Goal: Information Seeking & Learning: Find specific fact

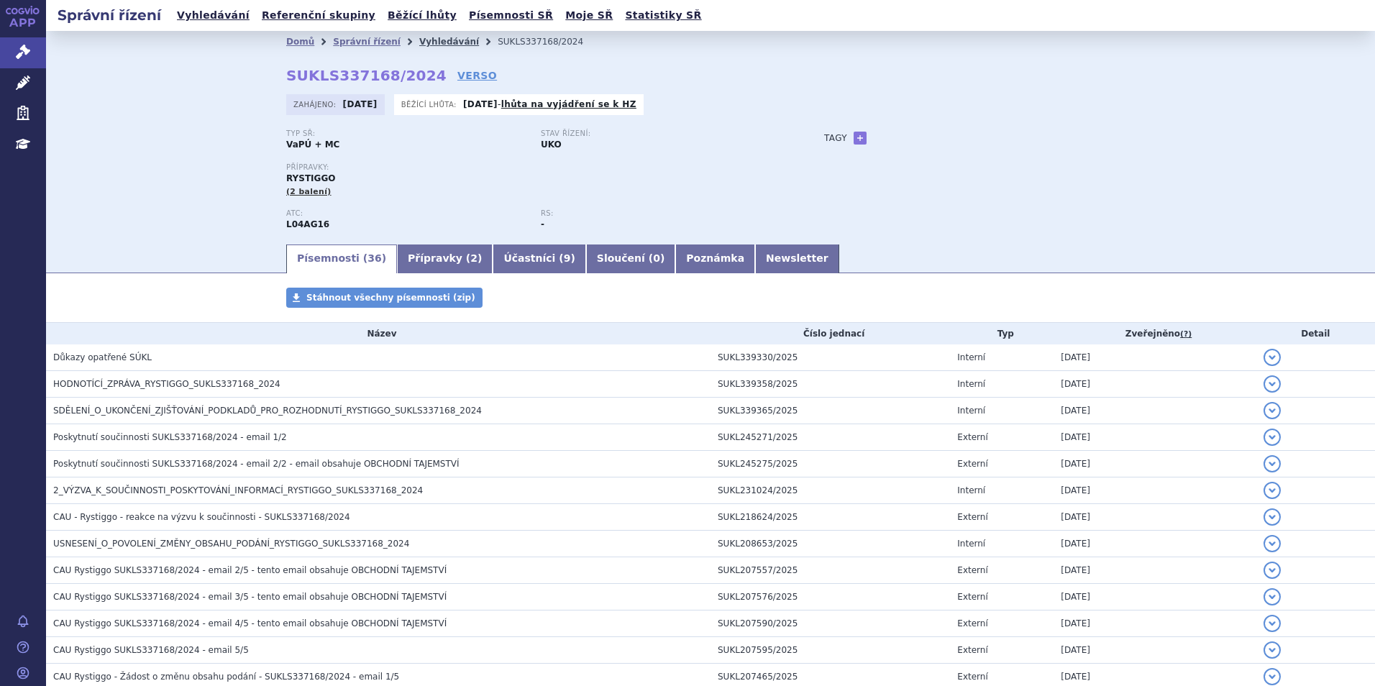
click at [433, 45] on link "Vyhledávání" at bounding box center [449, 42] width 60 height 10
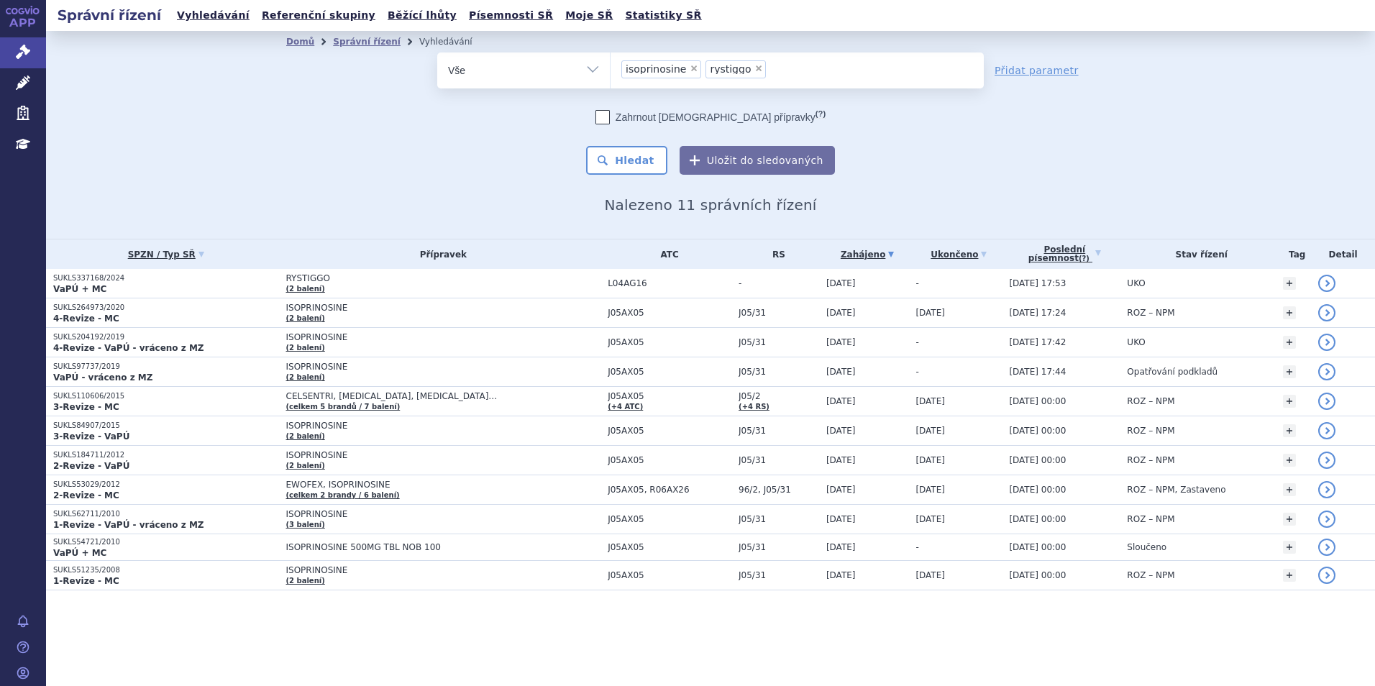
click at [690, 67] on span "×" at bounding box center [694, 68] width 9 height 9
click at [610, 67] on select "isoprinosine rystiggo" at bounding box center [610, 70] width 1 height 36
select select "rystiggo"
click at [671, 67] on span "×" at bounding box center [674, 68] width 9 height 9
click at [610, 67] on select "isoprinosine rystiggo" at bounding box center [610, 70] width 1 height 36
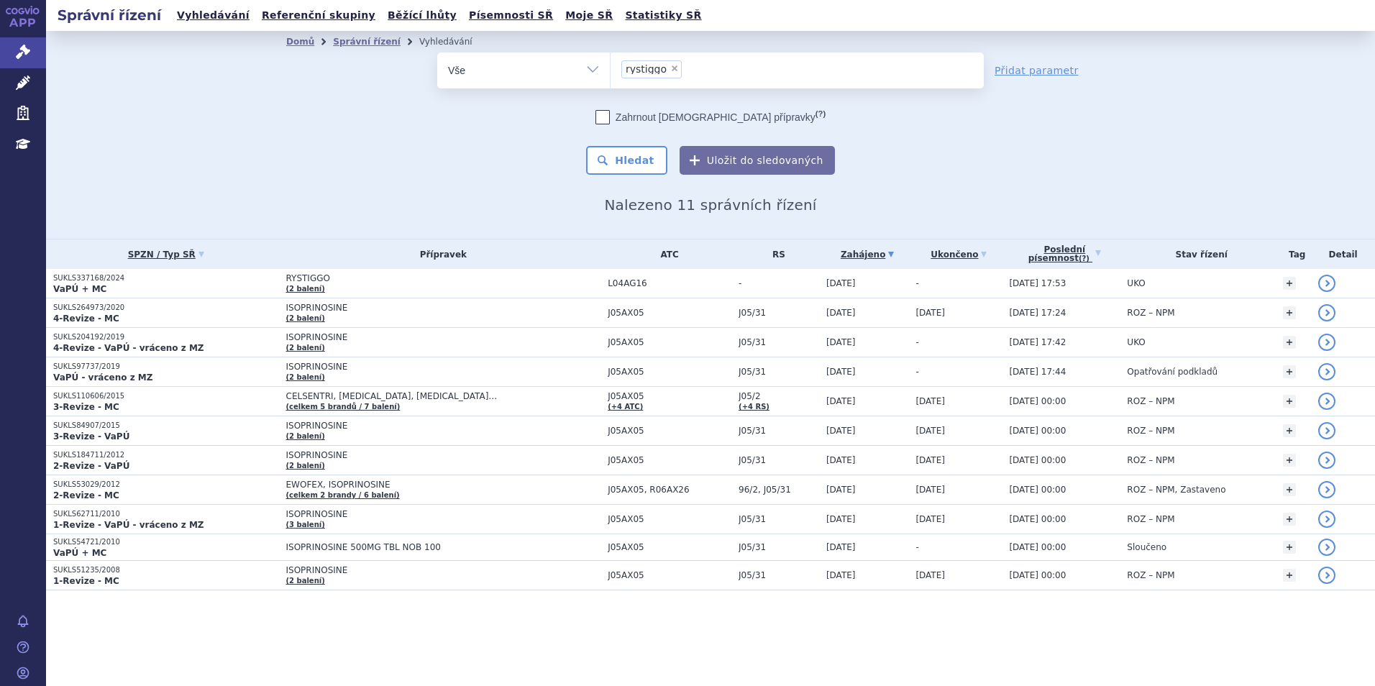
select select
click at [671, 67] on ul "× rystiggo" at bounding box center [796, 68] width 373 height 32
click at [610, 67] on select "isoprinosine rystiggo" at bounding box center [610, 70] width 1 height 36
type input "bav"
type input "bave"
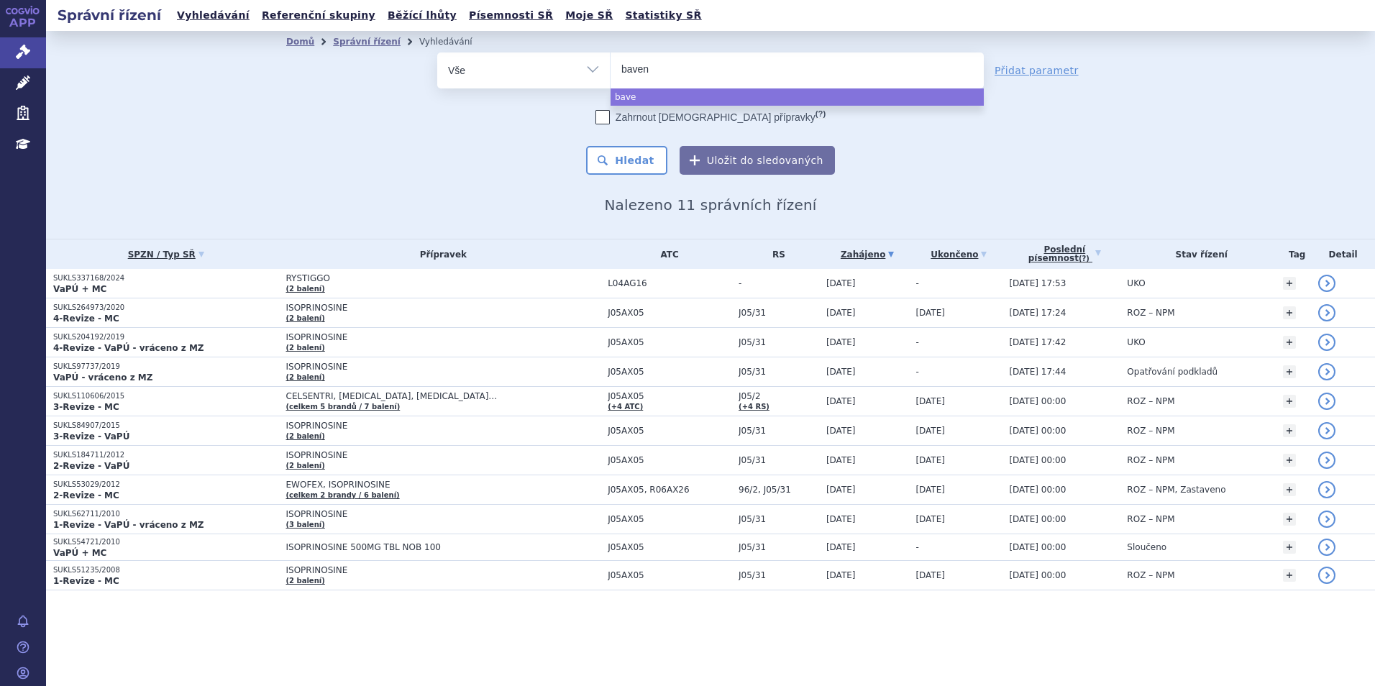
type input "bavenc"
type input "bavenci"
type input "bavencio"
select select "bavencio"
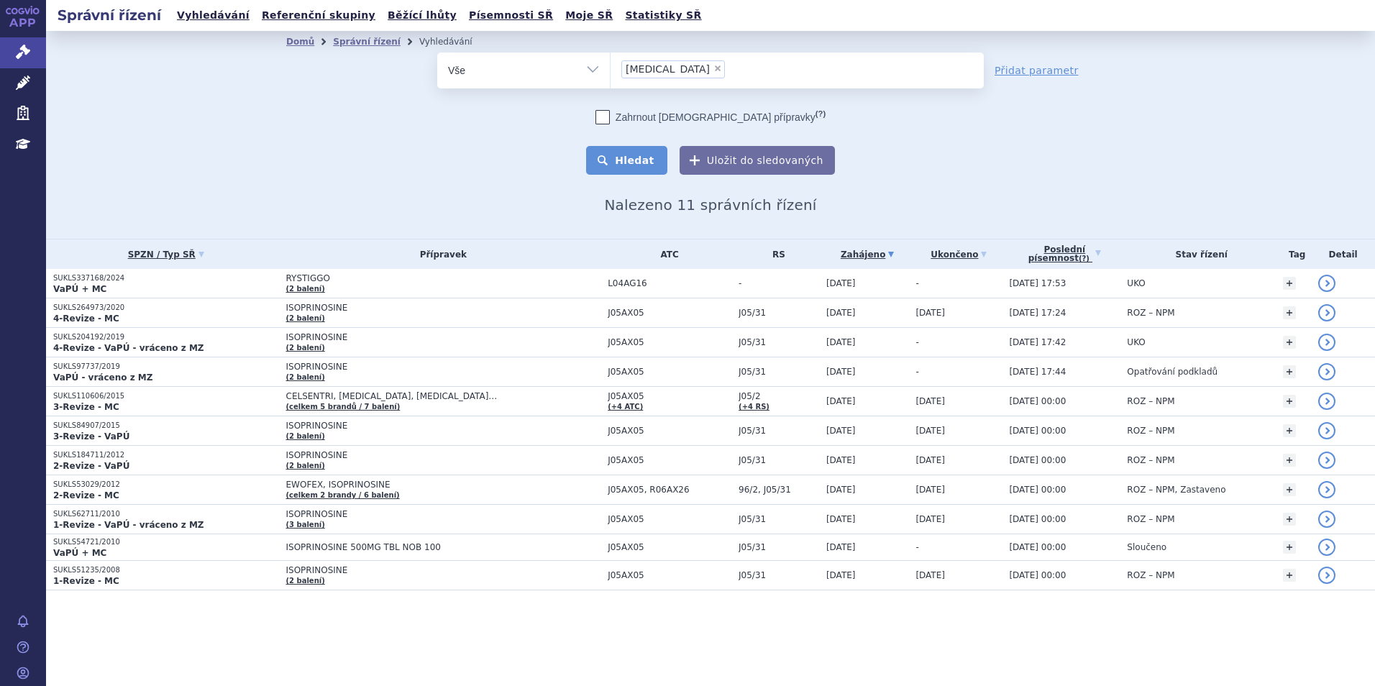
click at [628, 163] on button "Hledat" at bounding box center [626, 160] width 81 height 29
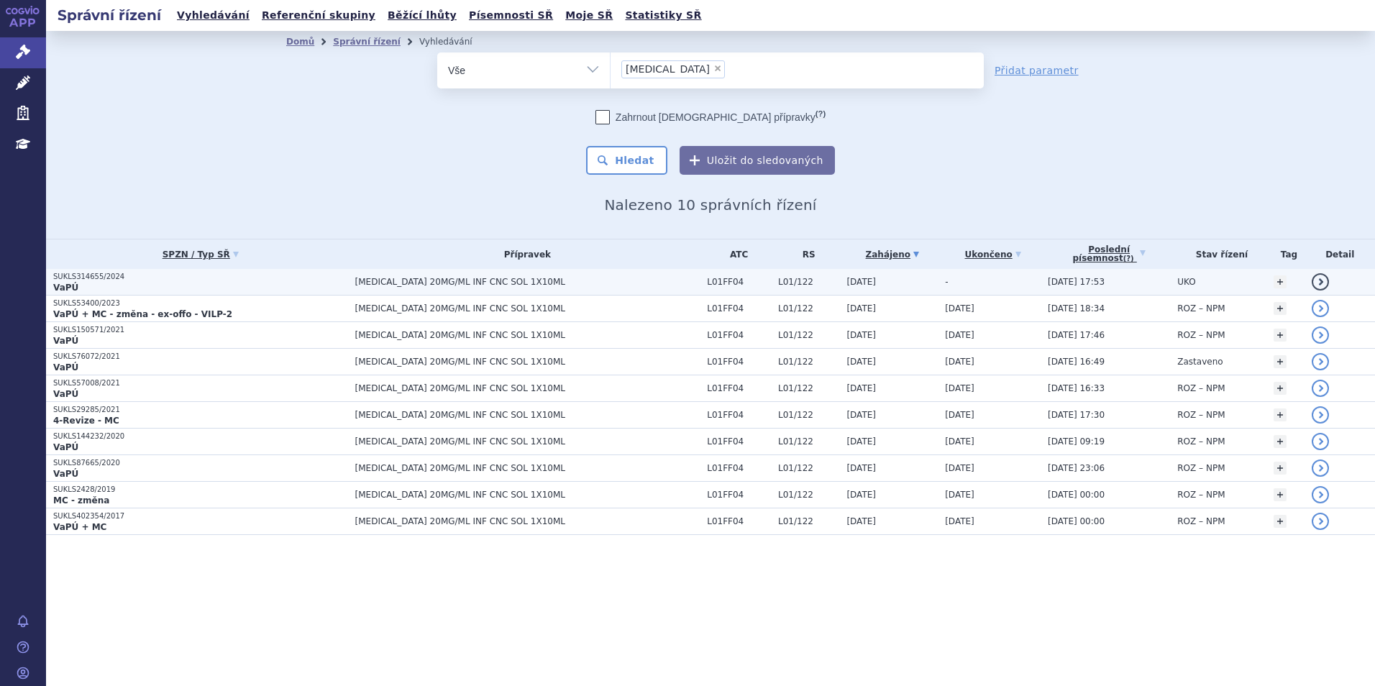
click at [500, 294] on td "BAVENCIO 20MG/ML INF CNC SOL 1X10ML" at bounding box center [524, 282] width 352 height 27
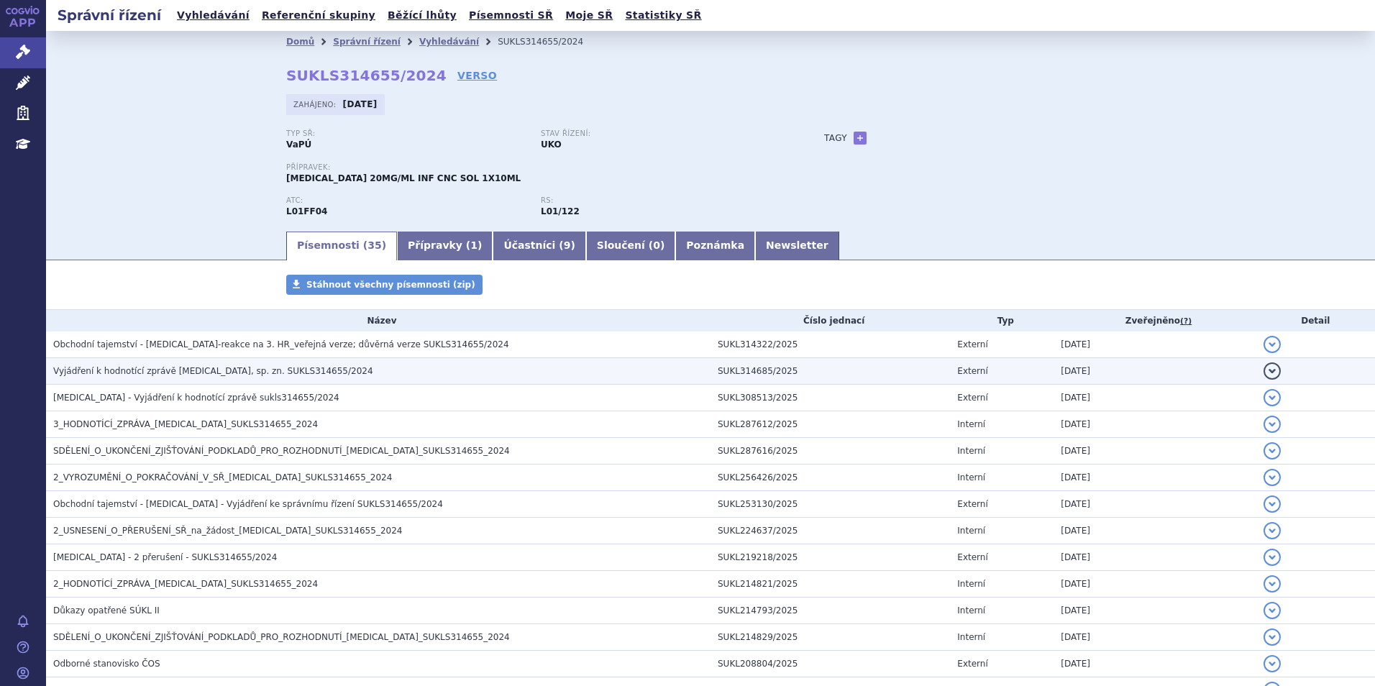
click at [457, 358] on td "Vyjádření k hodnotící zprávě BAVENCIO, sp. zn. SUKLS314655/2024" at bounding box center [378, 371] width 664 height 27
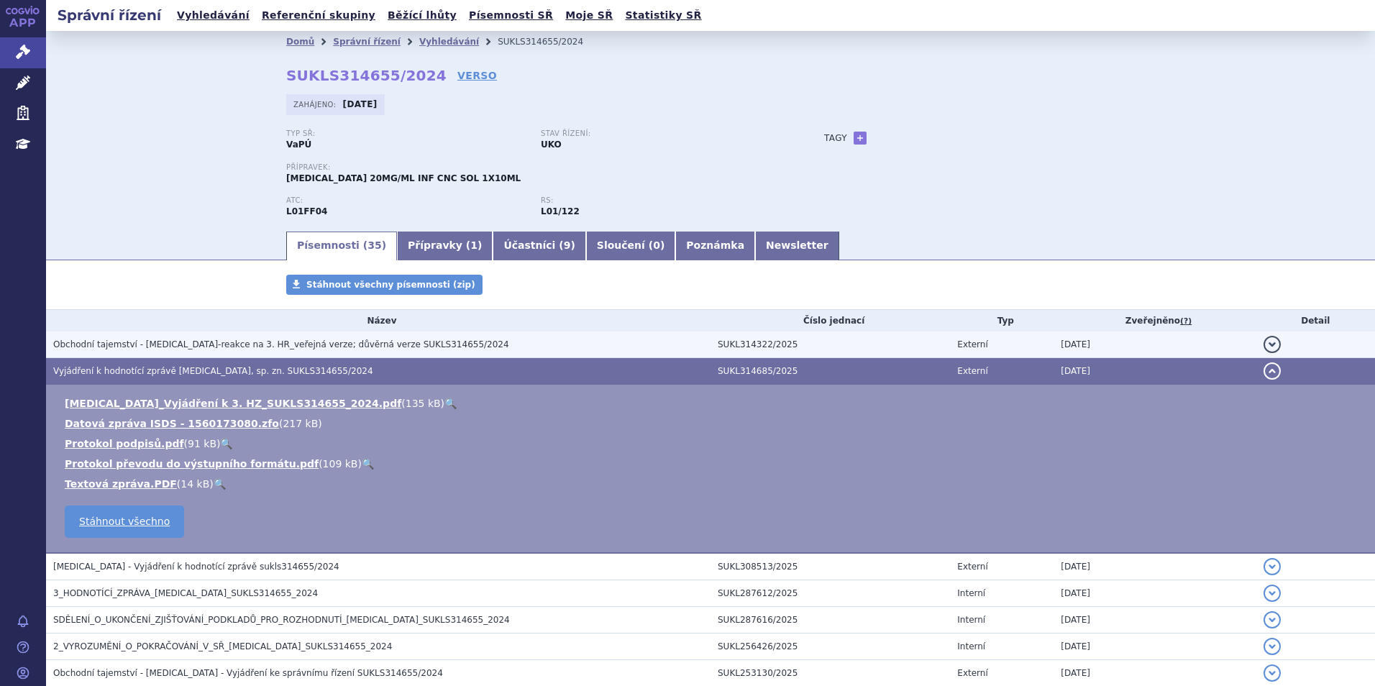
click at [451, 341] on h3 "Obchodní tajemství - Bavencio-reakce na 3. HR_veřejná verze; důvěrná verze SUKL…" at bounding box center [381, 344] width 657 height 14
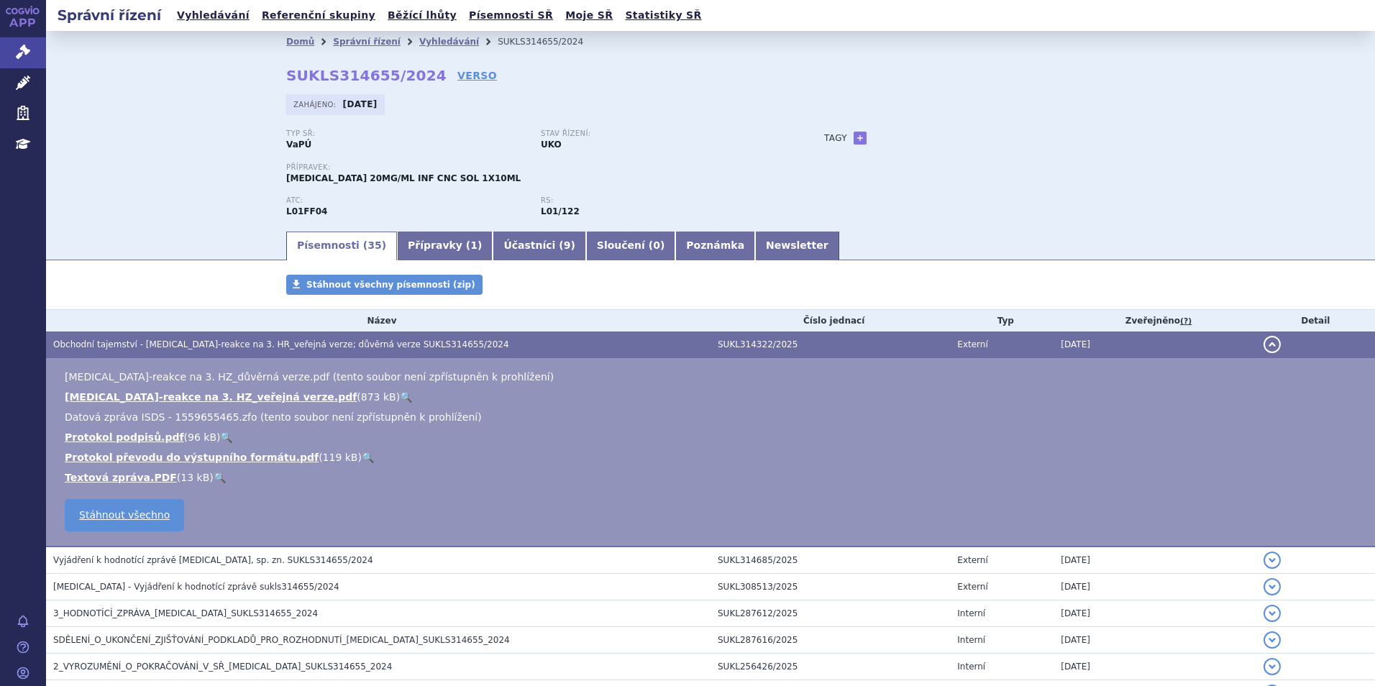
click at [260, 541] on td "Bavencio-reakce na 3. HZ_důvěrná verze.pdf (tento soubor není zpřístupněn k pro…" at bounding box center [710, 452] width 1329 height 189
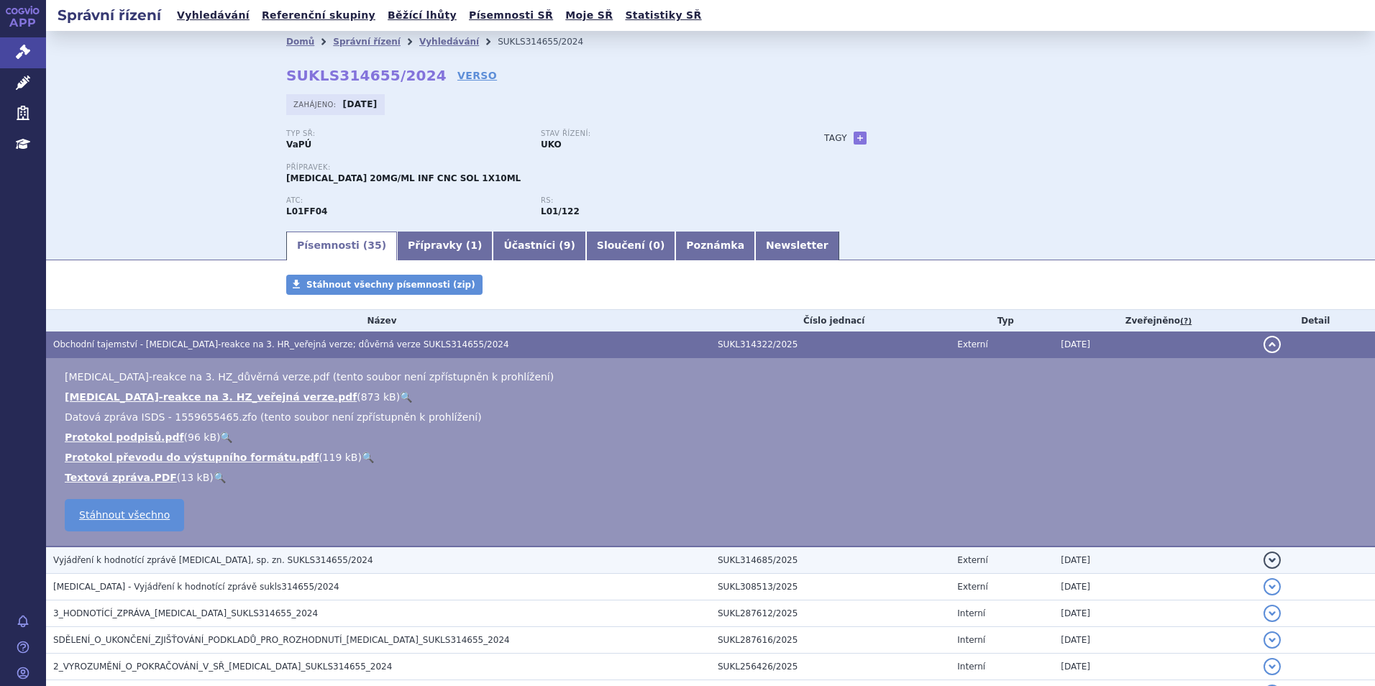
click at [260, 564] on span "Vyjádření k hodnotící zprávě BAVENCIO, sp. zn. SUKLS314655/2024" at bounding box center [213, 560] width 320 height 10
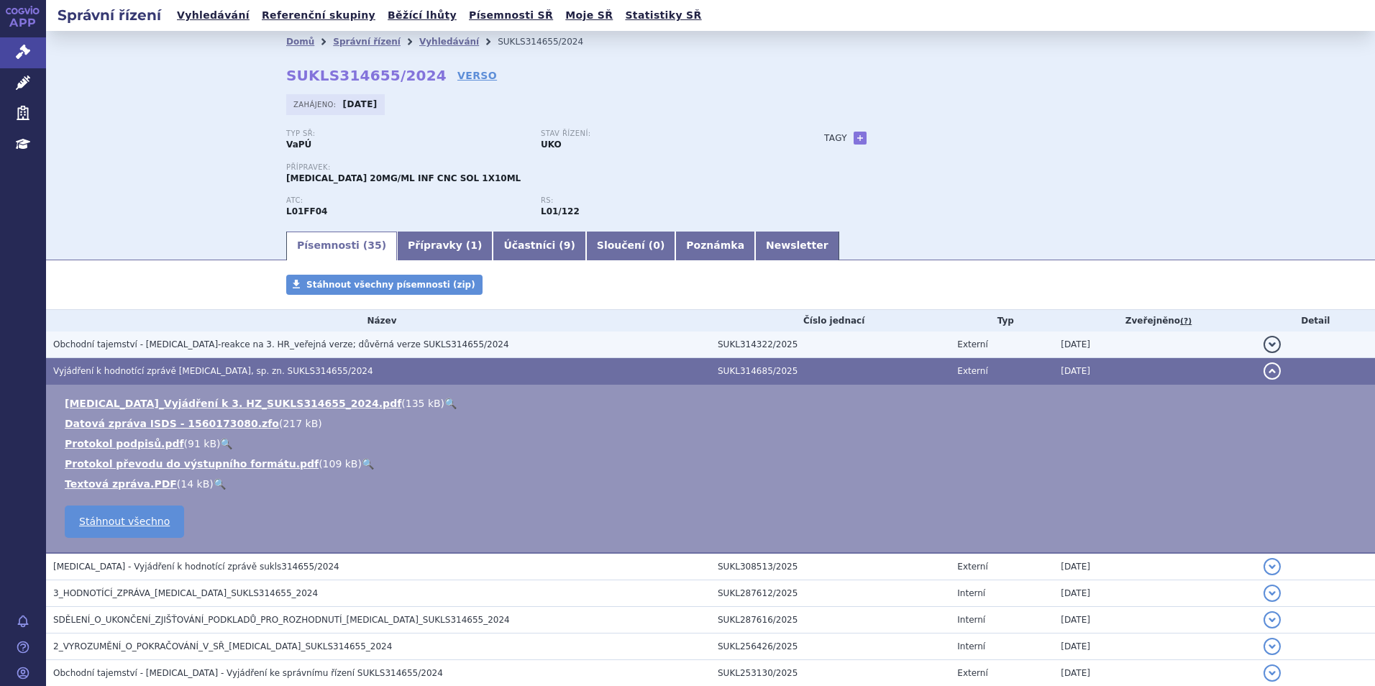
click at [252, 344] on span "Obchodní tajemství - Bavencio-reakce na 3. HR_veřejná verze; důvěrná verze SUKL…" at bounding box center [281, 344] width 456 height 10
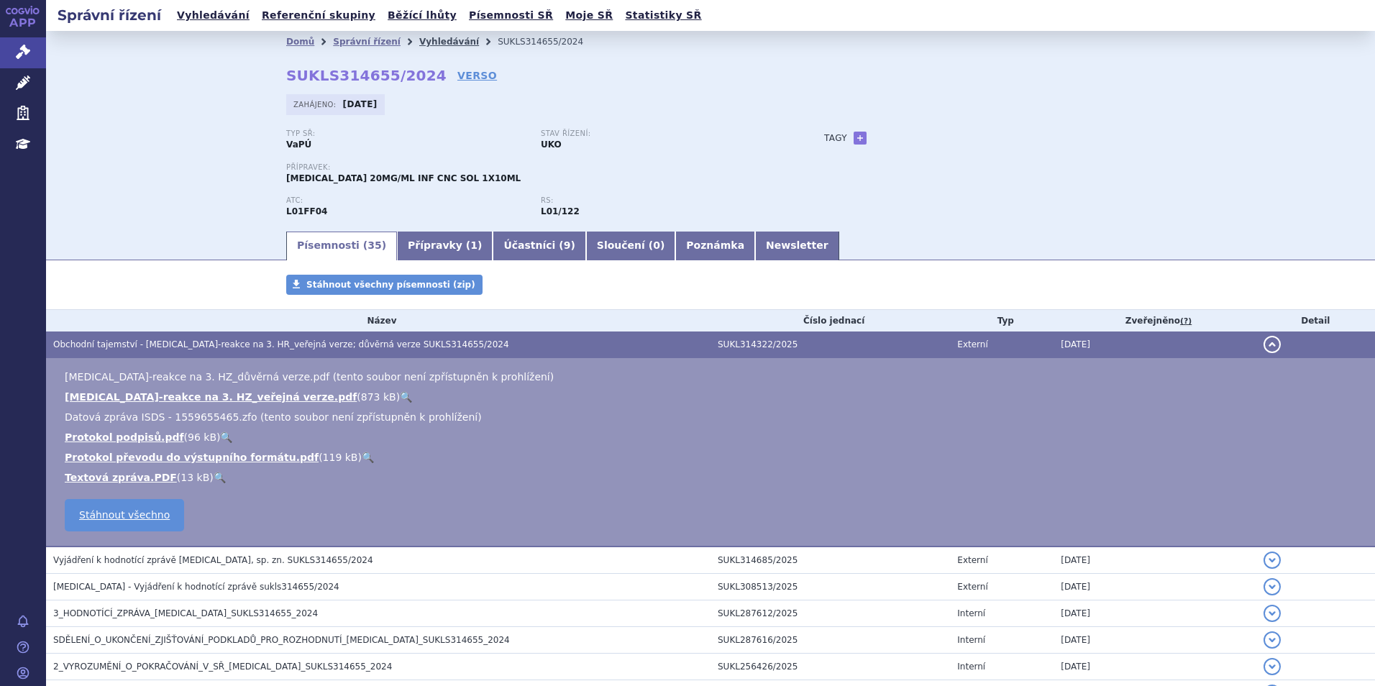
click at [419, 37] on link "Vyhledávání" at bounding box center [449, 42] width 60 height 10
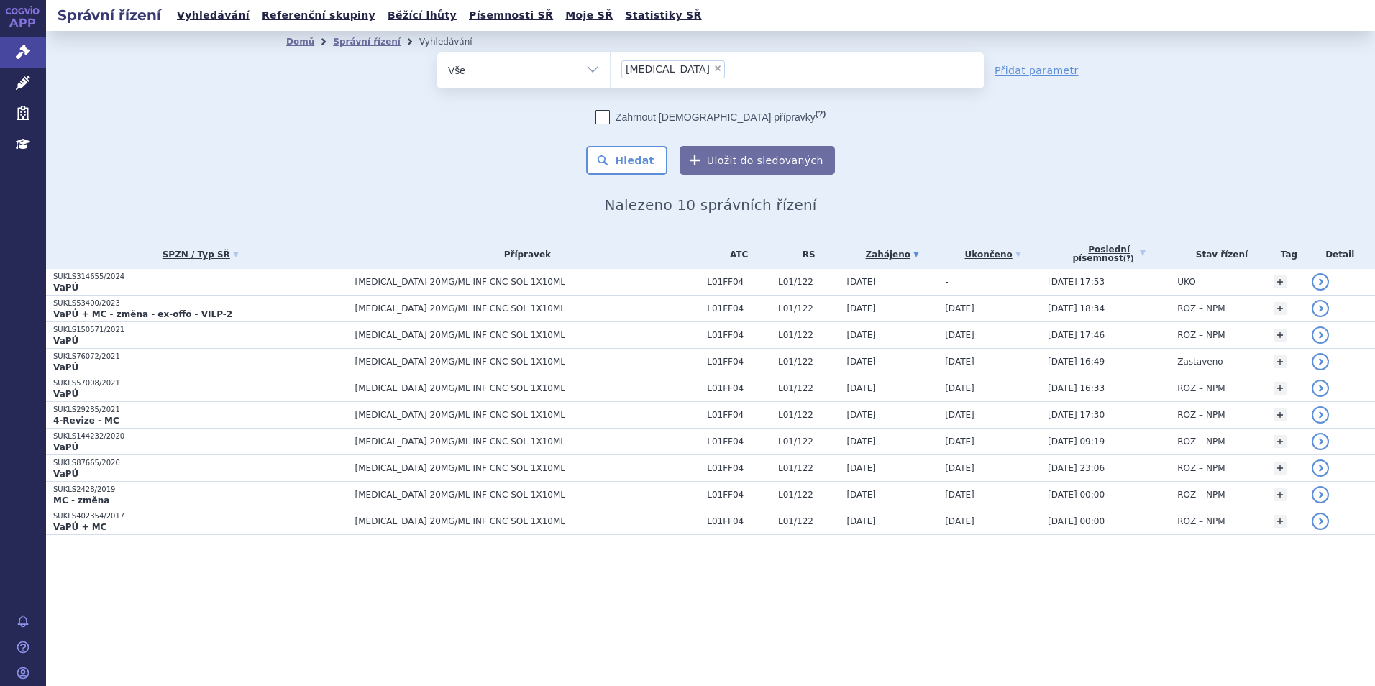
click at [713, 70] on span "×" at bounding box center [717, 68] width 9 height 9
click at [610, 70] on select "bavencio" at bounding box center [610, 70] width 1 height 36
select select
click at [673, 70] on ul at bounding box center [796, 67] width 373 height 30
click at [610, 70] on select "bavencio" at bounding box center [610, 70] width 1 height 36
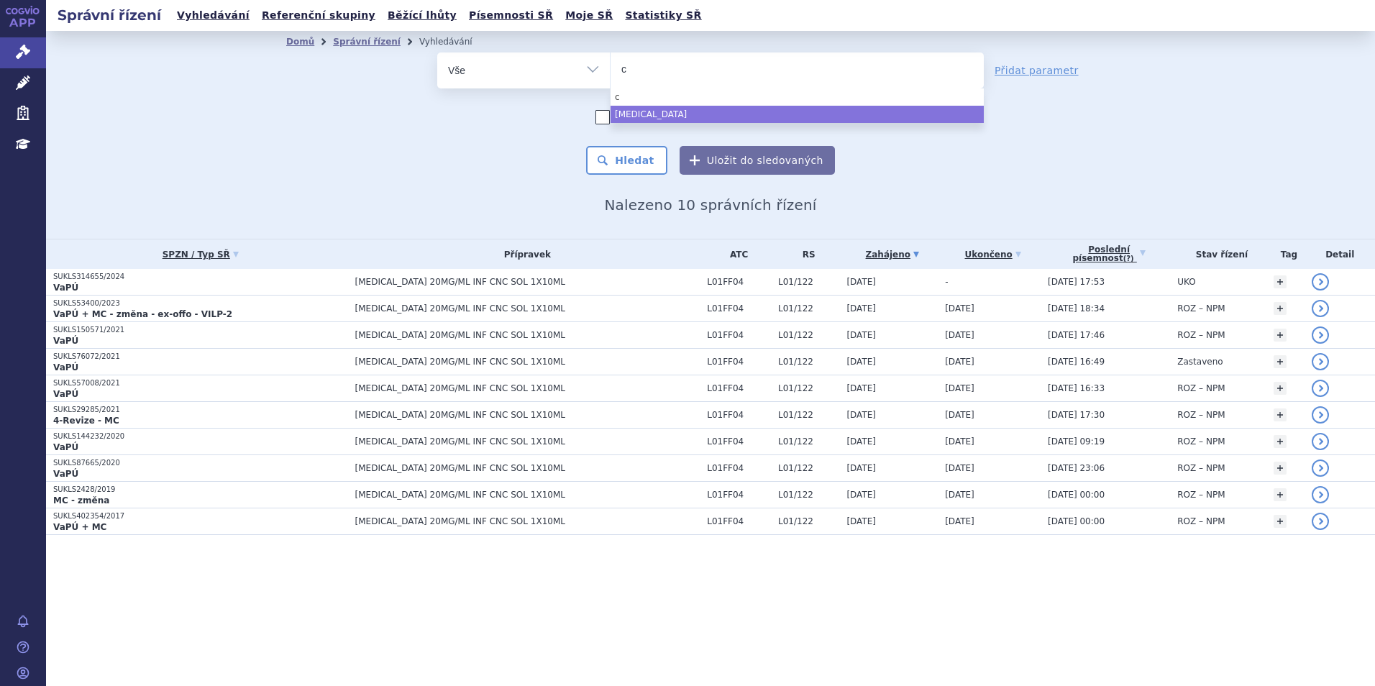
type input "co"
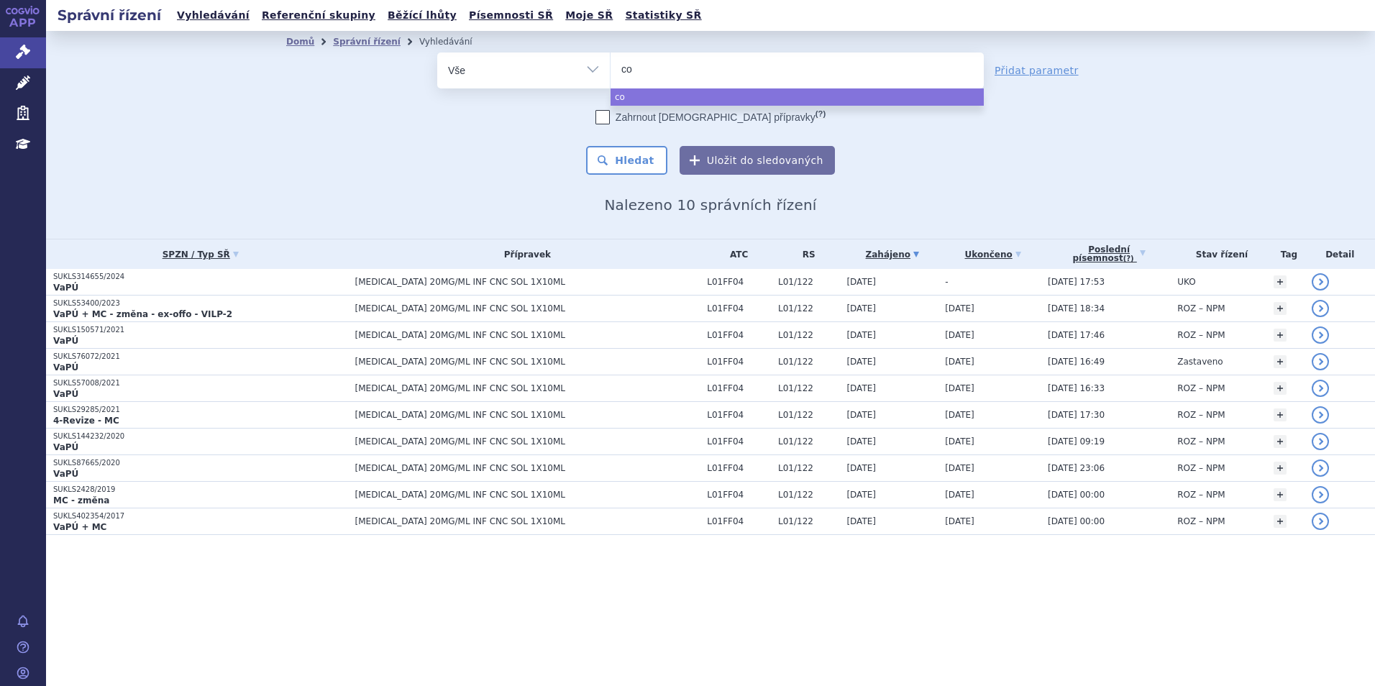
type input "col"
type input "coli"
type input "colis"
type input "colisti"
select select "colisti"
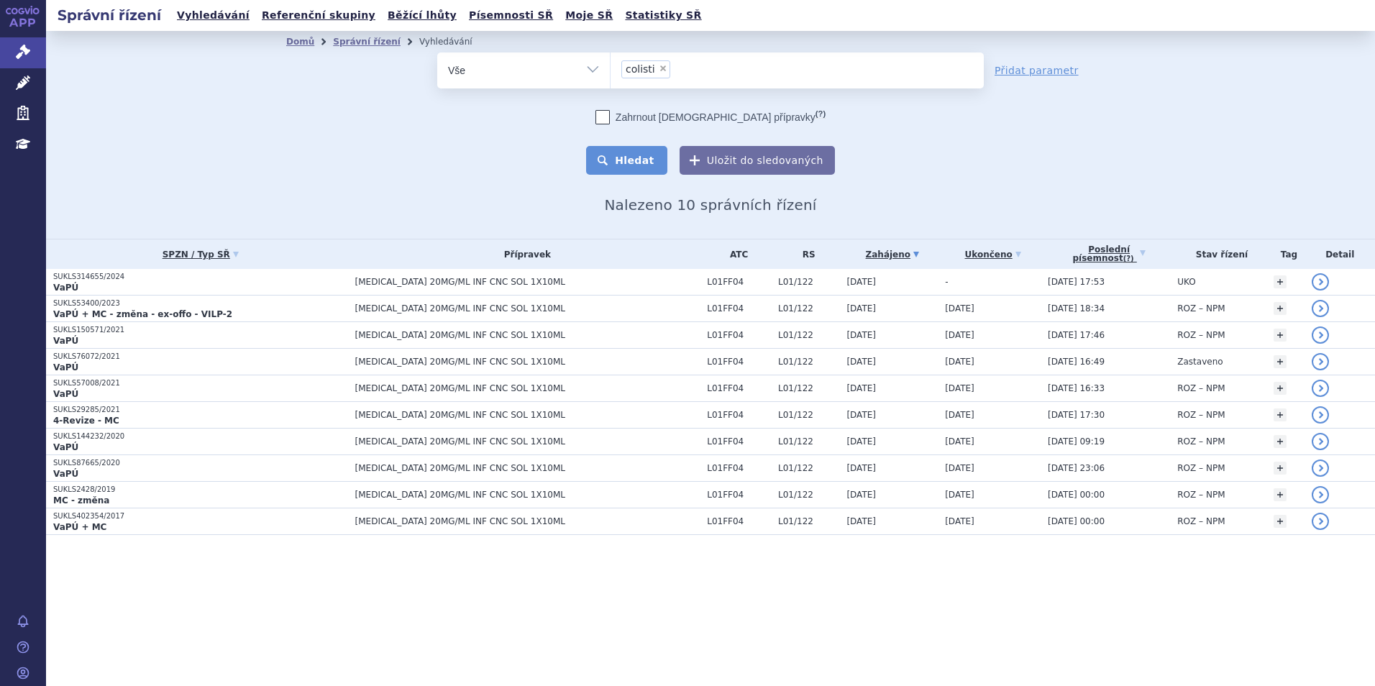
click at [616, 166] on button "Hledat" at bounding box center [626, 160] width 81 height 29
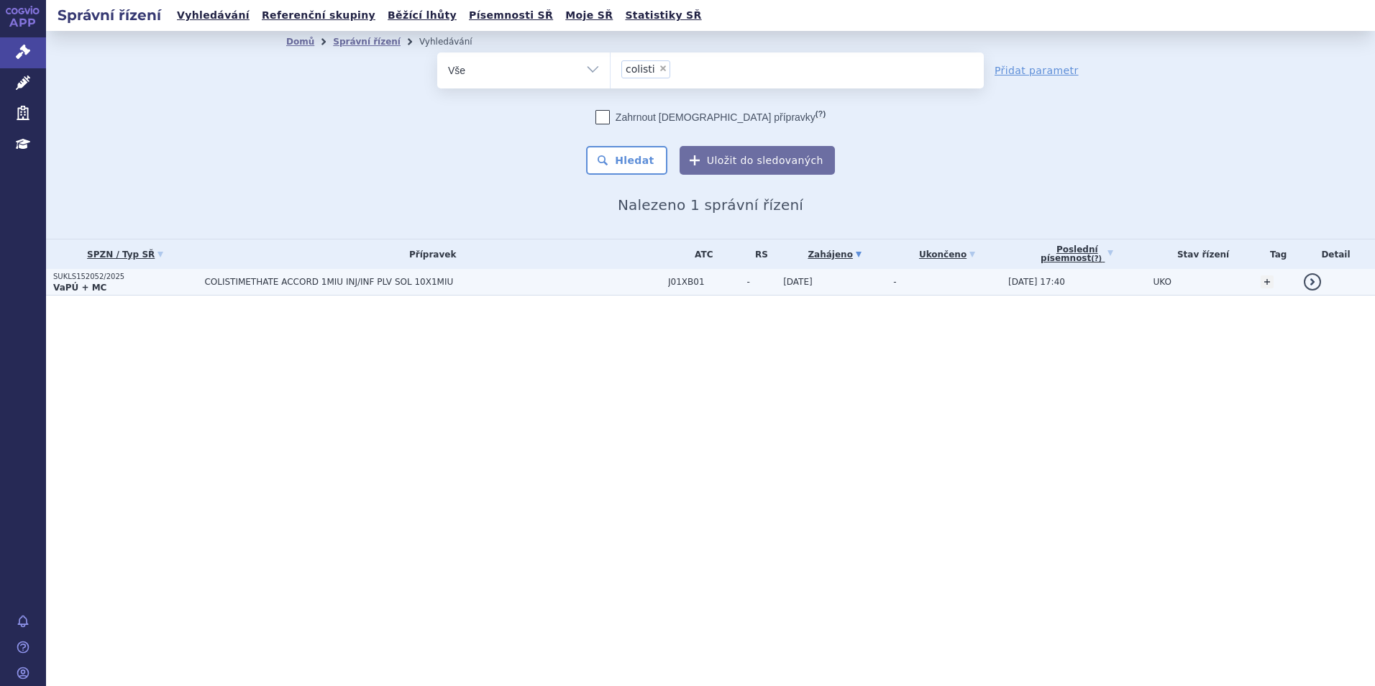
click at [173, 278] on p "SUKLS152052/2025" at bounding box center [125, 277] width 144 height 10
